Goal: Check status: Check status

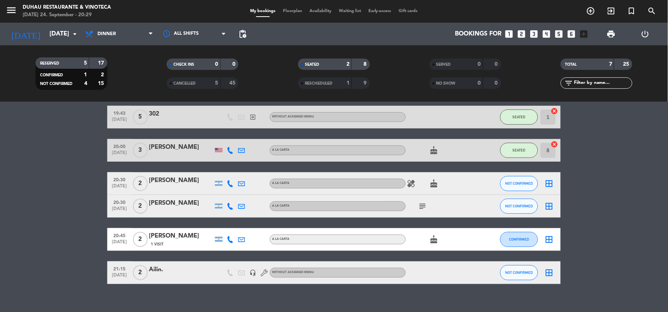
scroll to position [104, 0]
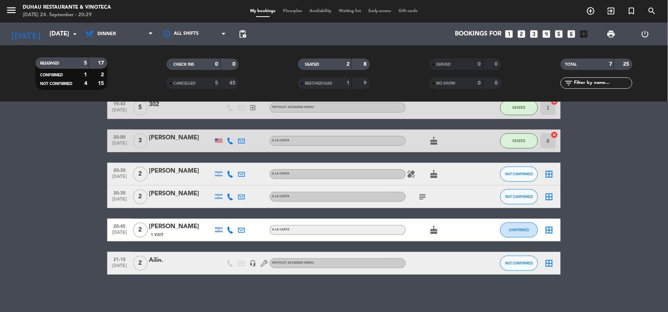
click at [6, 10] on icon "menu" at bounding box center [11, 10] width 11 height 11
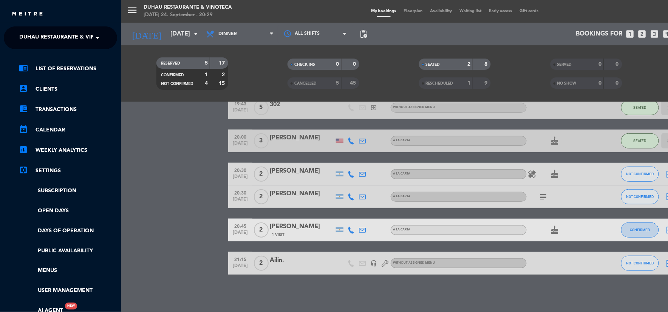
click at [40, 29] on ng-select "× Duhau Restaurante & Vinoteca ×" at bounding box center [60, 37] width 113 height 23
click at [43, 36] on span "Duhau Restaurante & Vinoteca" at bounding box center [66, 38] width 94 height 16
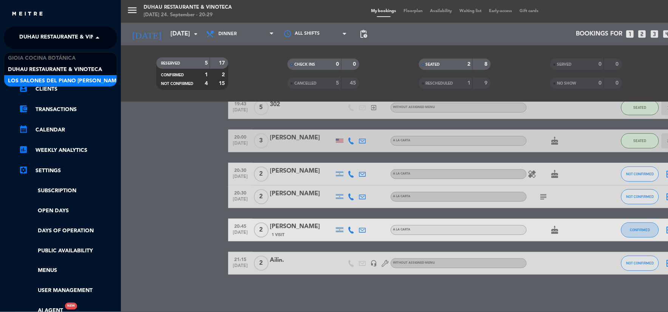
click at [51, 79] on span "Los Salones del Piano [PERSON_NAME]" at bounding box center [64, 81] width 113 height 9
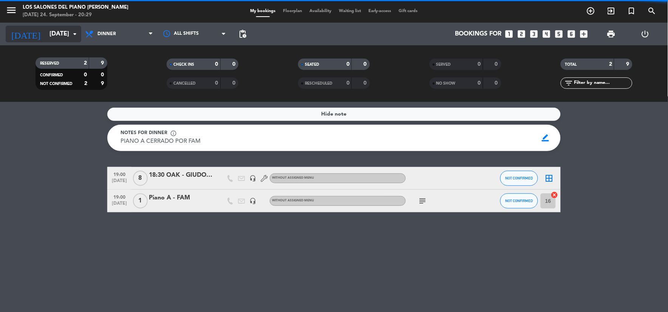
scroll to position [0, 0]
click at [73, 34] on icon "arrow_drop_down" at bounding box center [74, 33] width 9 height 9
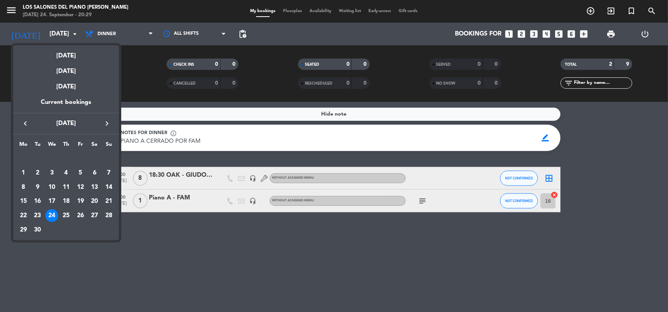
click at [129, 29] on div at bounding box center [334, 156] width 668 height 312
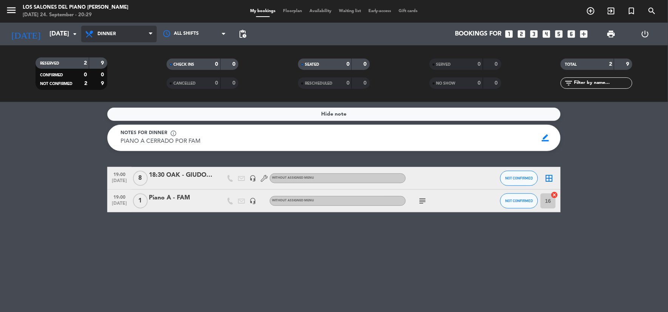
click at [129, 35] on span "Dinner" at bounding box center [119, 34] width 76 height 17
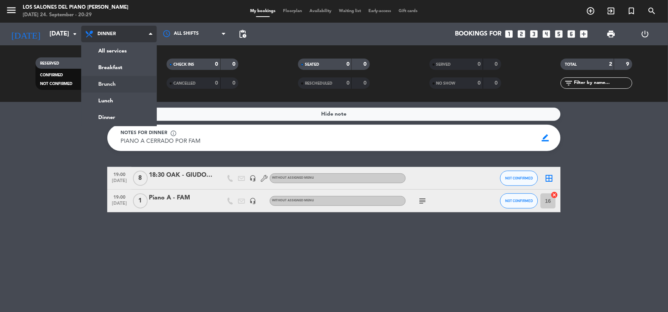
click at [119, 86] on div "menu Los Salones del Piano [PERSON_NAME] [DATE] 24. September - 20:29 My bookin…" at bounding box center [334, 51] width 668 height 102
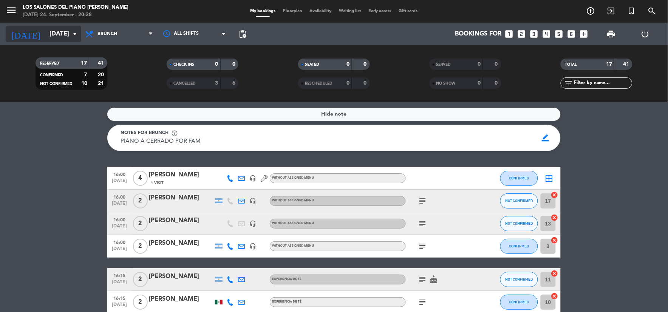
click at [63, 31] on input "[DATE]" at bounding box center [86, 34] width 80 height 15
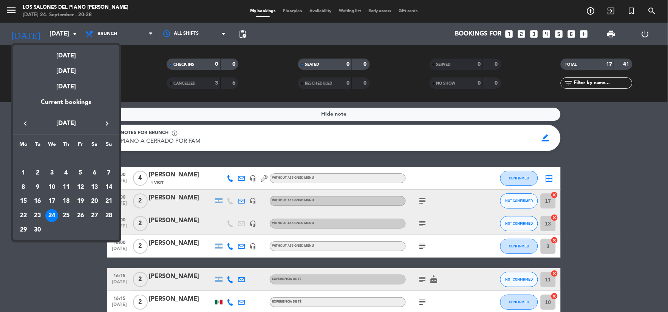
click at [110, 121] on icon "keyboard_arrow_right" at bounding box center [106, 123] width 9 height 9
click at [82, 185] on div "10" at bounding box center [80, 187] width 13 height 13
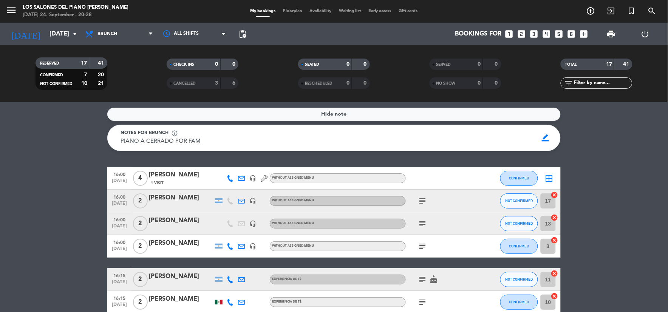
type input "[DATE]"
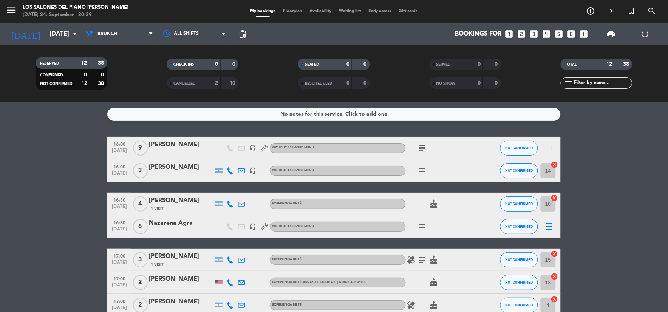
click at [601, 140] on bookings-row "16:00 [DATE] 9 [PERSON_NAME] headset_mic Without assigned menu subject NOT CONF…" at bounding box center [334, 294] width 668 height 314
